Goal: Navigation & Orientation: Understand site structure

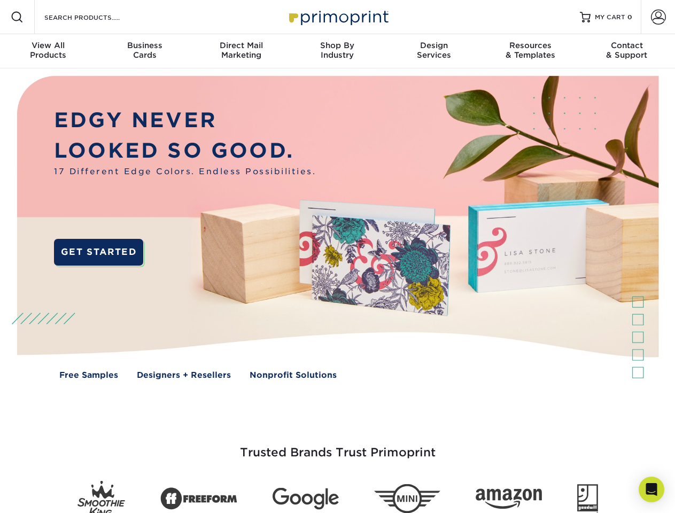
click at [337, 256] on img at bounding box center [337, 235] width 668 height 334
click at [17, 17] on span at bounding box center [17, 17] width 13 height 13
click at [658, 17] on span at bounding box center [658, 17] width 15 height 15
click at [48, 51] on div "View All Products" at bounding box center [48, 50] width 96 height 19
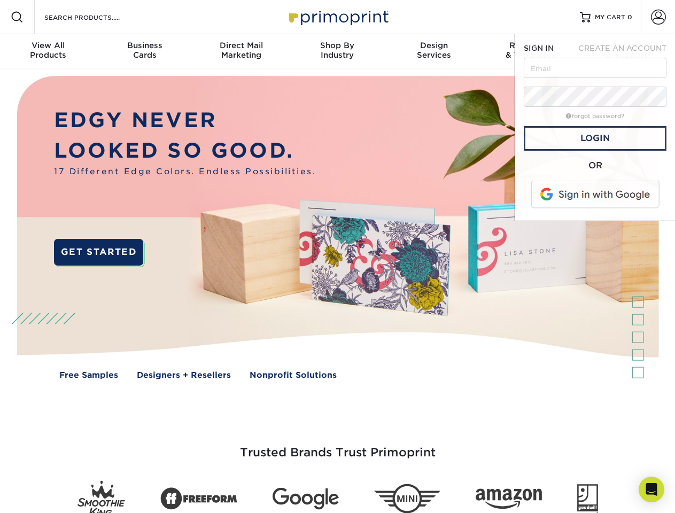
click at [144, 51] on div "Business Cards" at bounding box center [144, 50] width 96 height 19
click at [241, 51] on div "Direct Mail Marketing" at bounding box center [241, 50] width 96 height 19
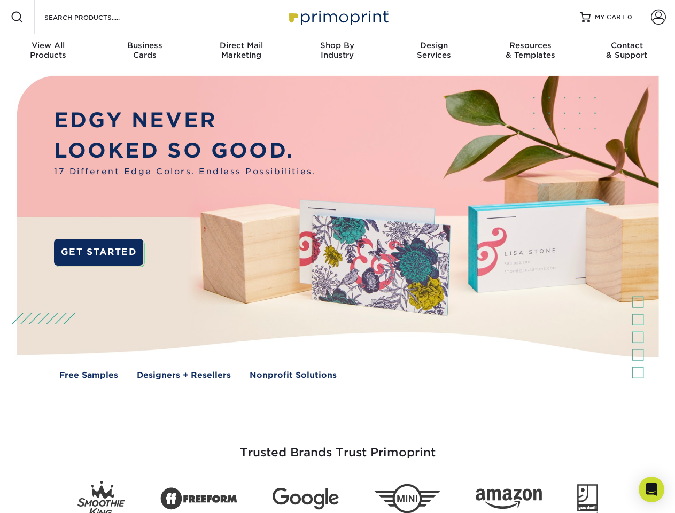
click at [337, 51] on div "Shop By Industry" at bounding box center [337, 50] width 96 height 19
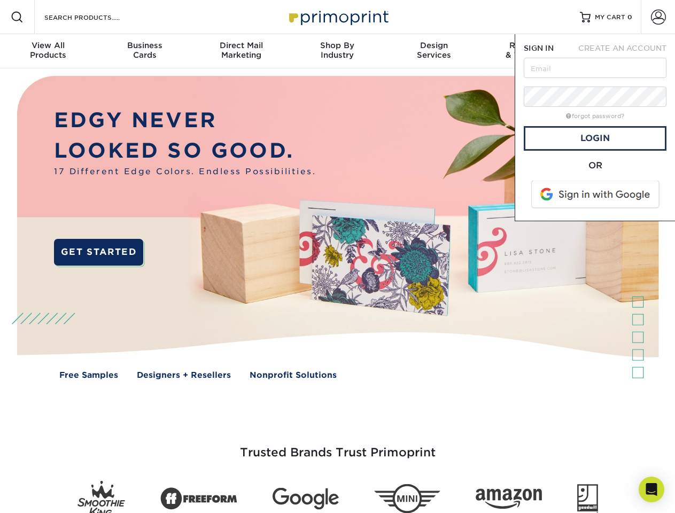
click at [434, 51] on div "Design Services" at bounding box center [434, 50] width 96 height 19
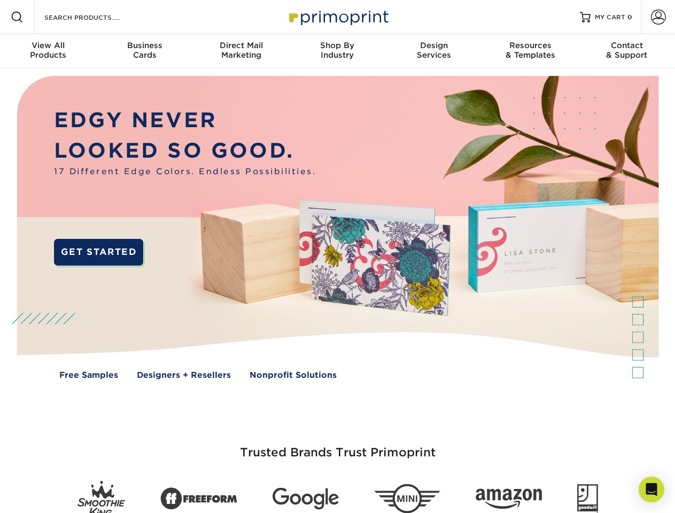
click at [530, 51] on span "SIGN IN" at bounding box center [539, 48] width 30 height 9
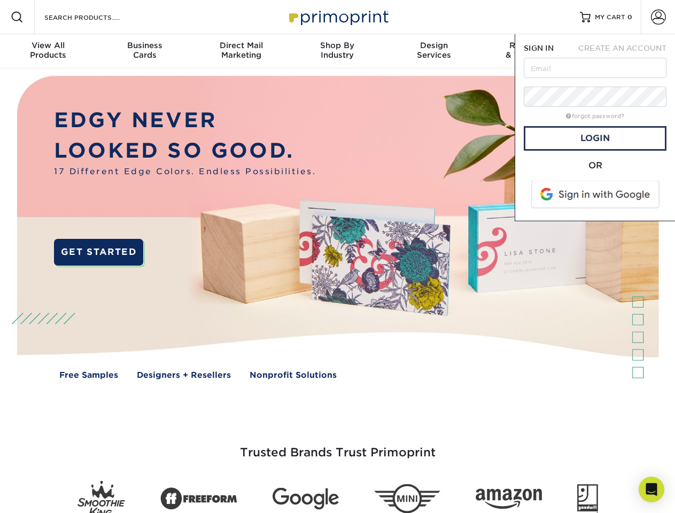
click at [627, 51] on div "Contact & Support" at bounding box center [627, 50] width 96 height 19
